Goal: Information Seeking & Learning: Learn about a topic

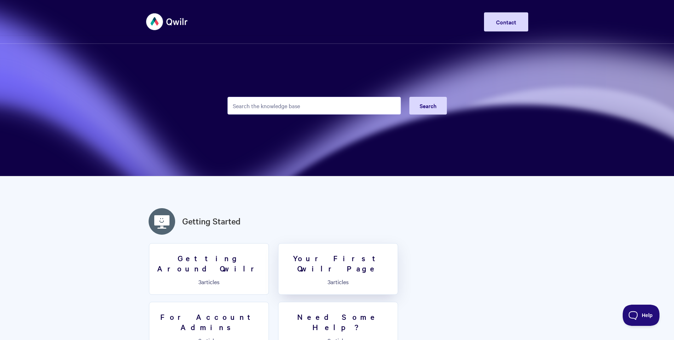
click at [340, 259] on h3 "Your First Qwilr Page" at bounding box center [337, 263] width 111 height 20
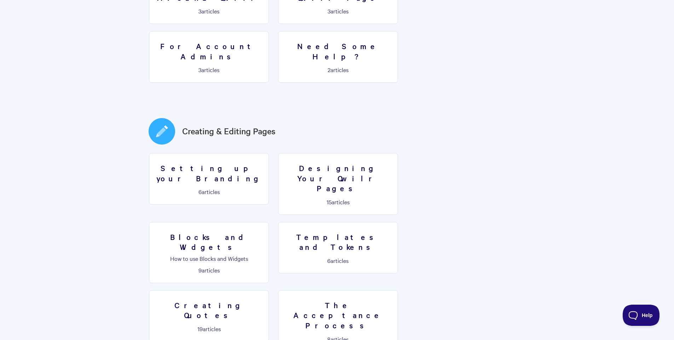
scroll to position [286, 0]
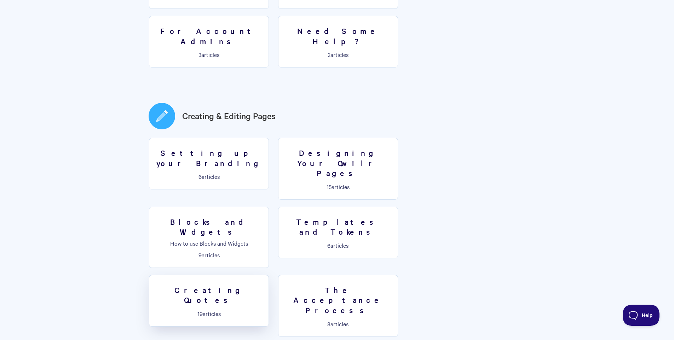
click at [264, 285] on h3 "Creating Quotes" at bounding box center [208, 295] width 111 height 20
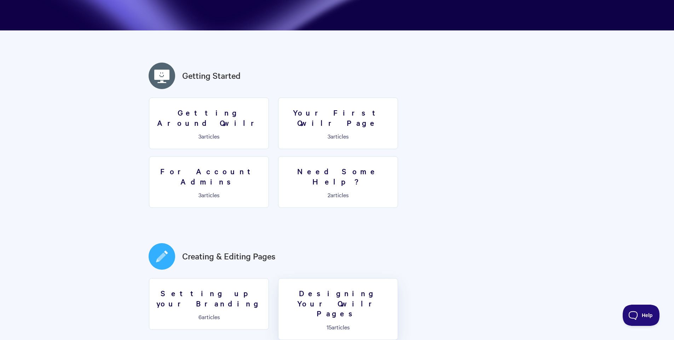
scroll to position [0, 0]
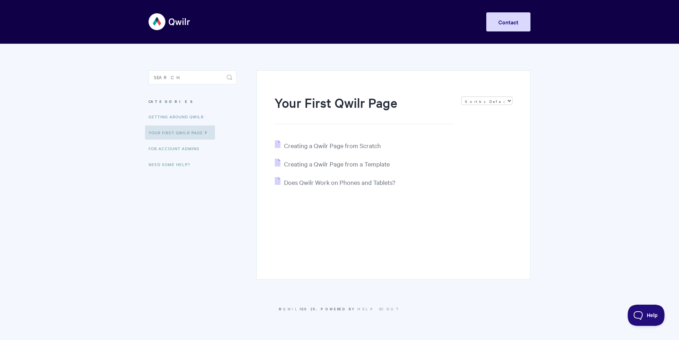
drag, startPoint x: 331, startPoint y: 128, endPoint x: 327, endPoint y: 126, distance: 4.3
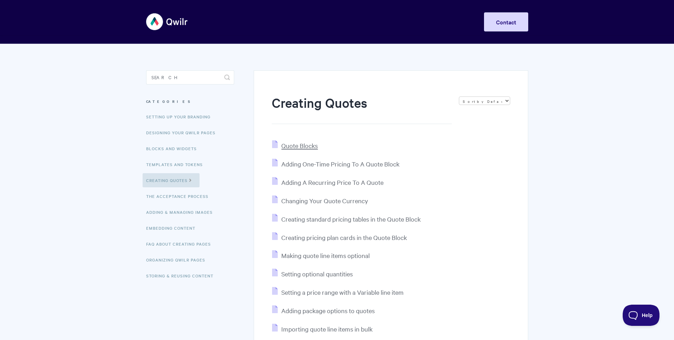
click at [301, 144] on span "Quote Blocks" at bounding box center [299, 145] width 36 height 8
